Goal: Information Seeking & Learning: Understand process/instructions

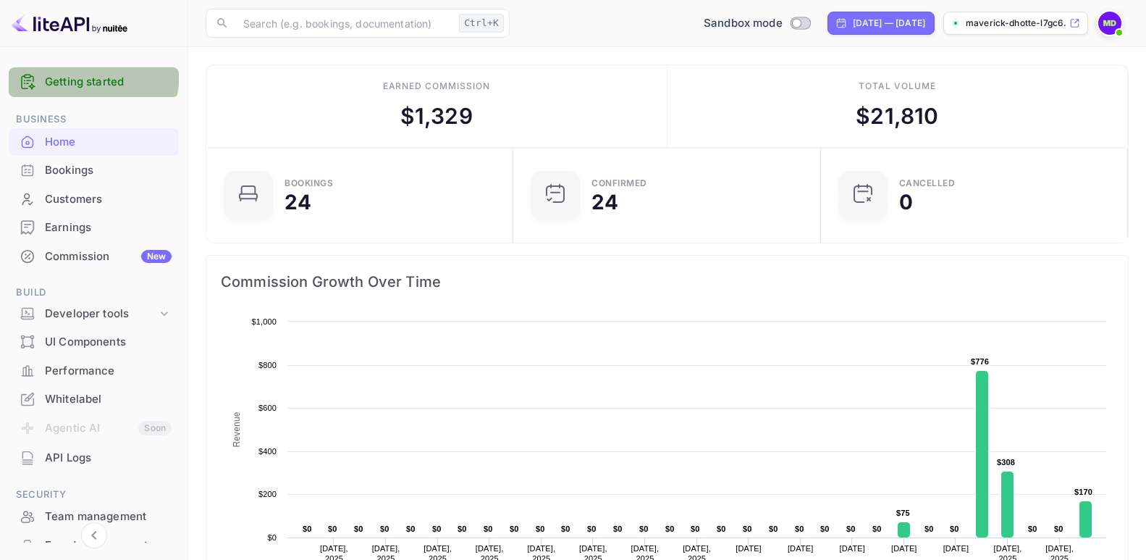
click at [59, 71] on div "Getting started" at bounding box center [94, 82] width 170 height 30
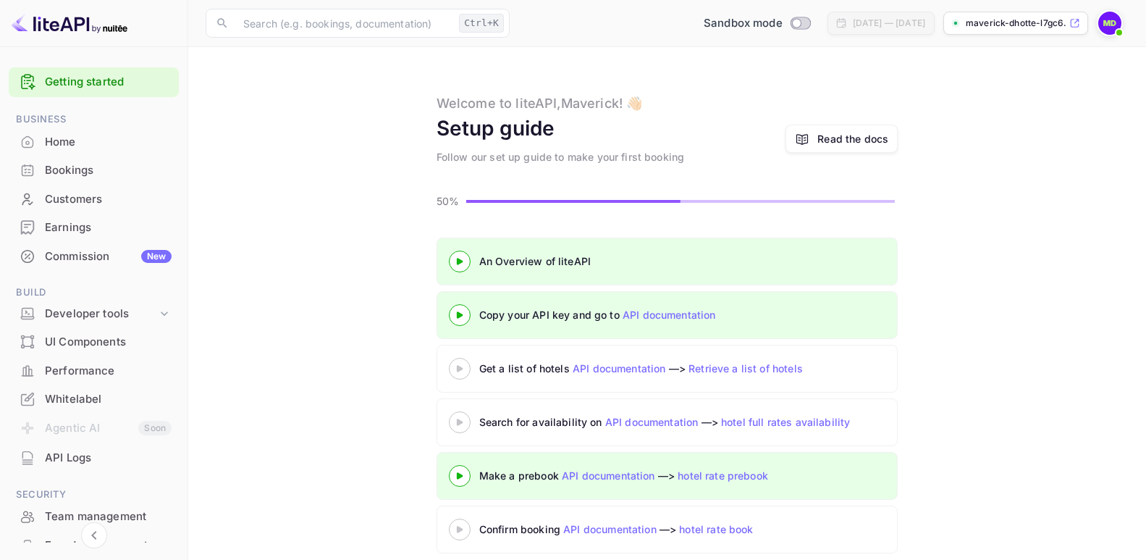
click at [815, 137] on link "Read the docs" at bounding box center [842, 139] width 112 height 28
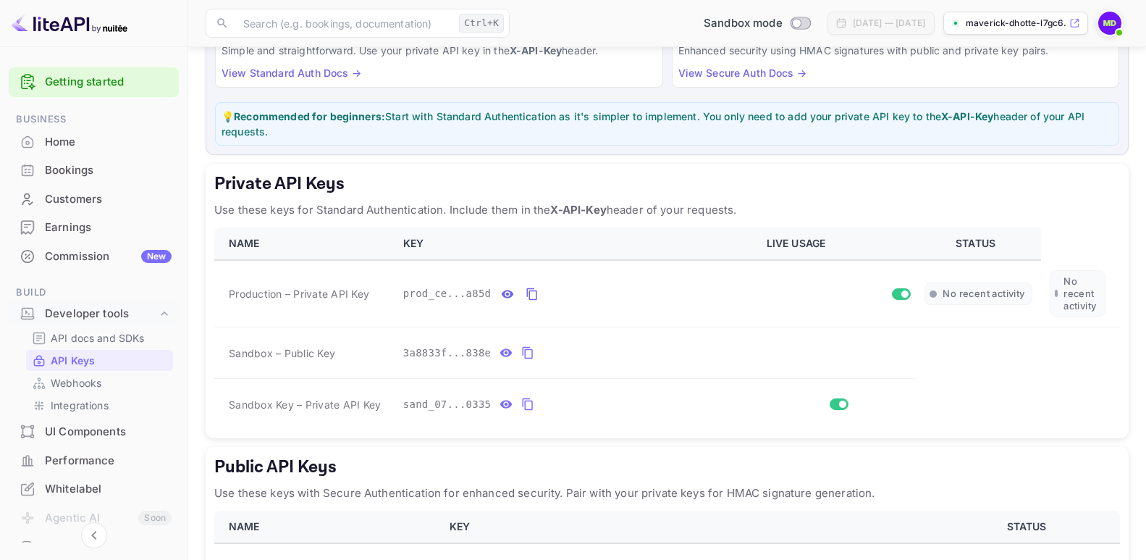
scroll to position [258, 0]
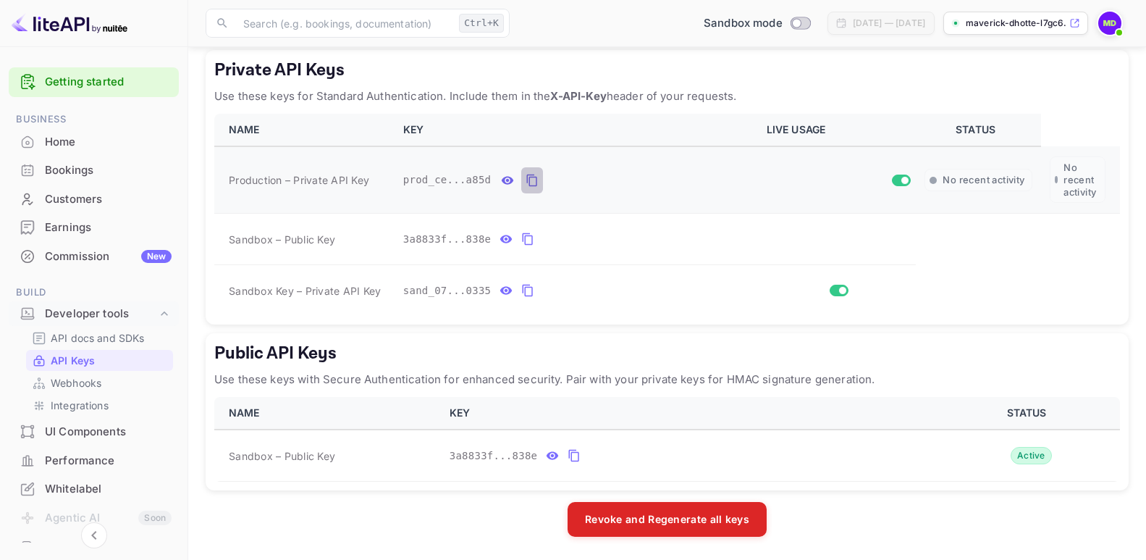
click at [526, 175] on icon "private api keys table" at bounding box center [532, 180] width 13 height 17
click at [526, 177] on icon "private api keys table" at bounding box center [532, 180] width 13 height 17
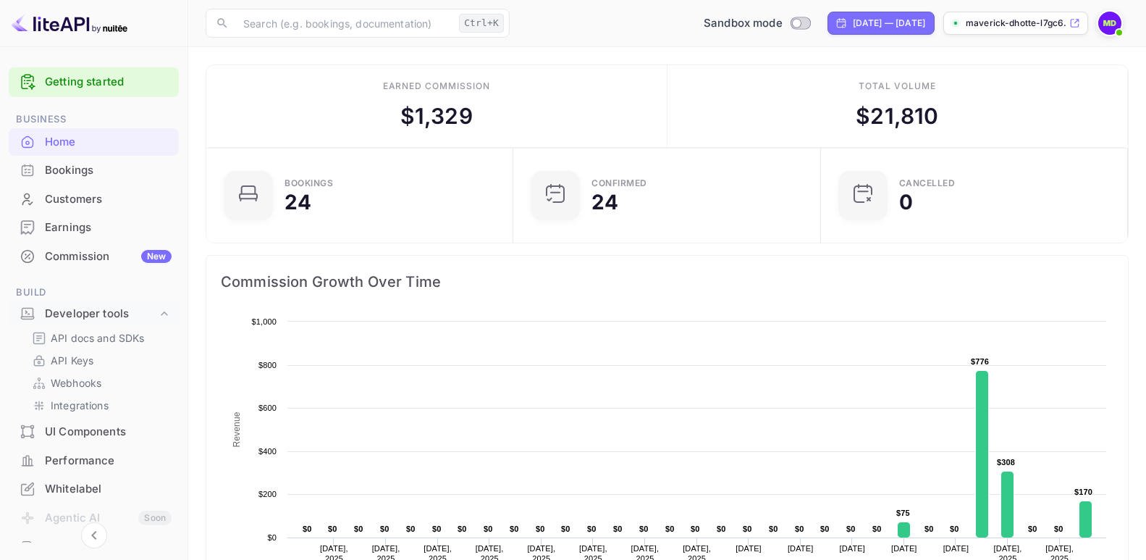
scroll to position [223, 287]
